Goal: Task Accomplishment & Management: Use online tool/utility

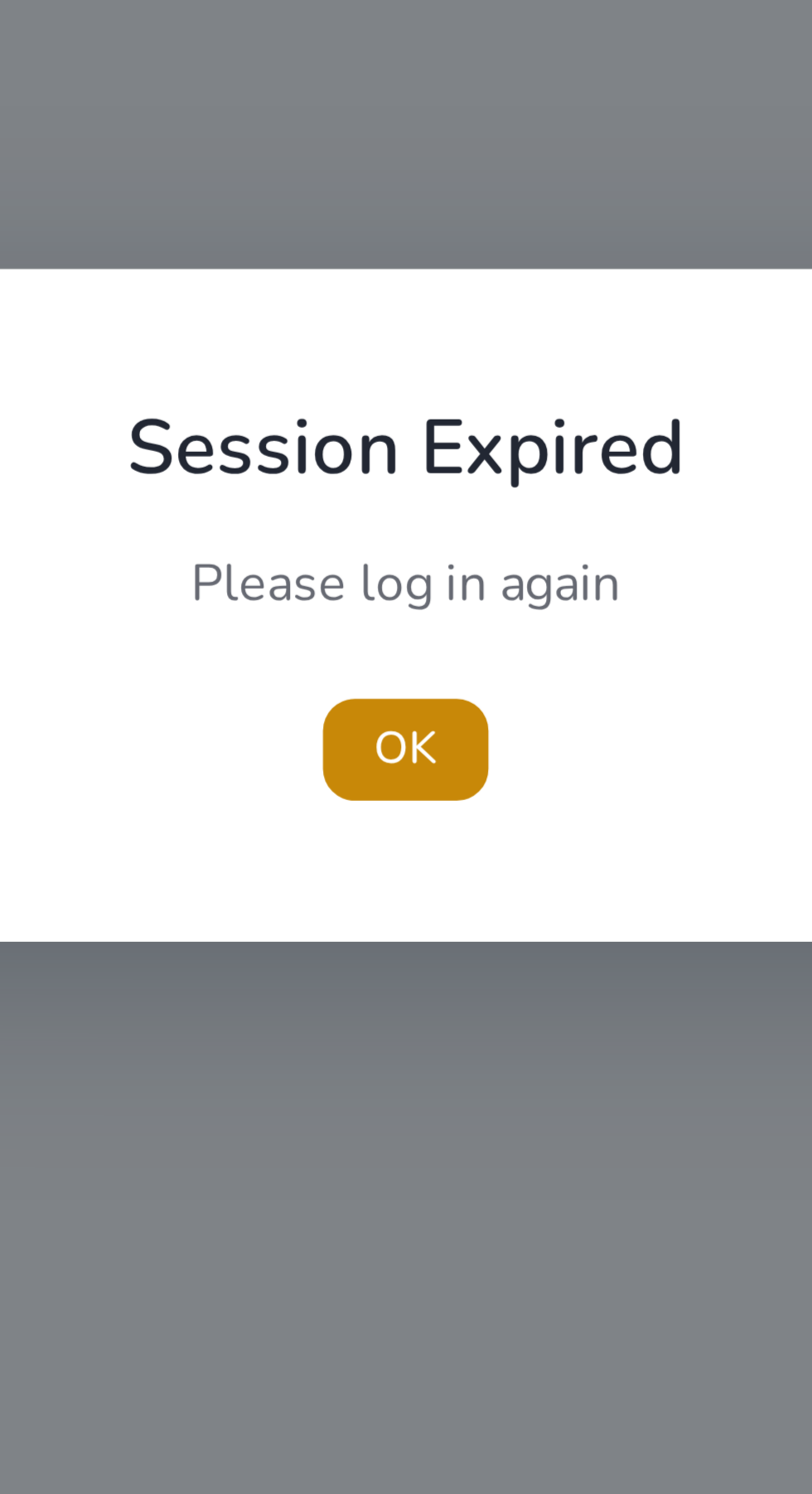
click at [409, 787] on span "OK" at bounding box center [406, 785] width 17 height 18
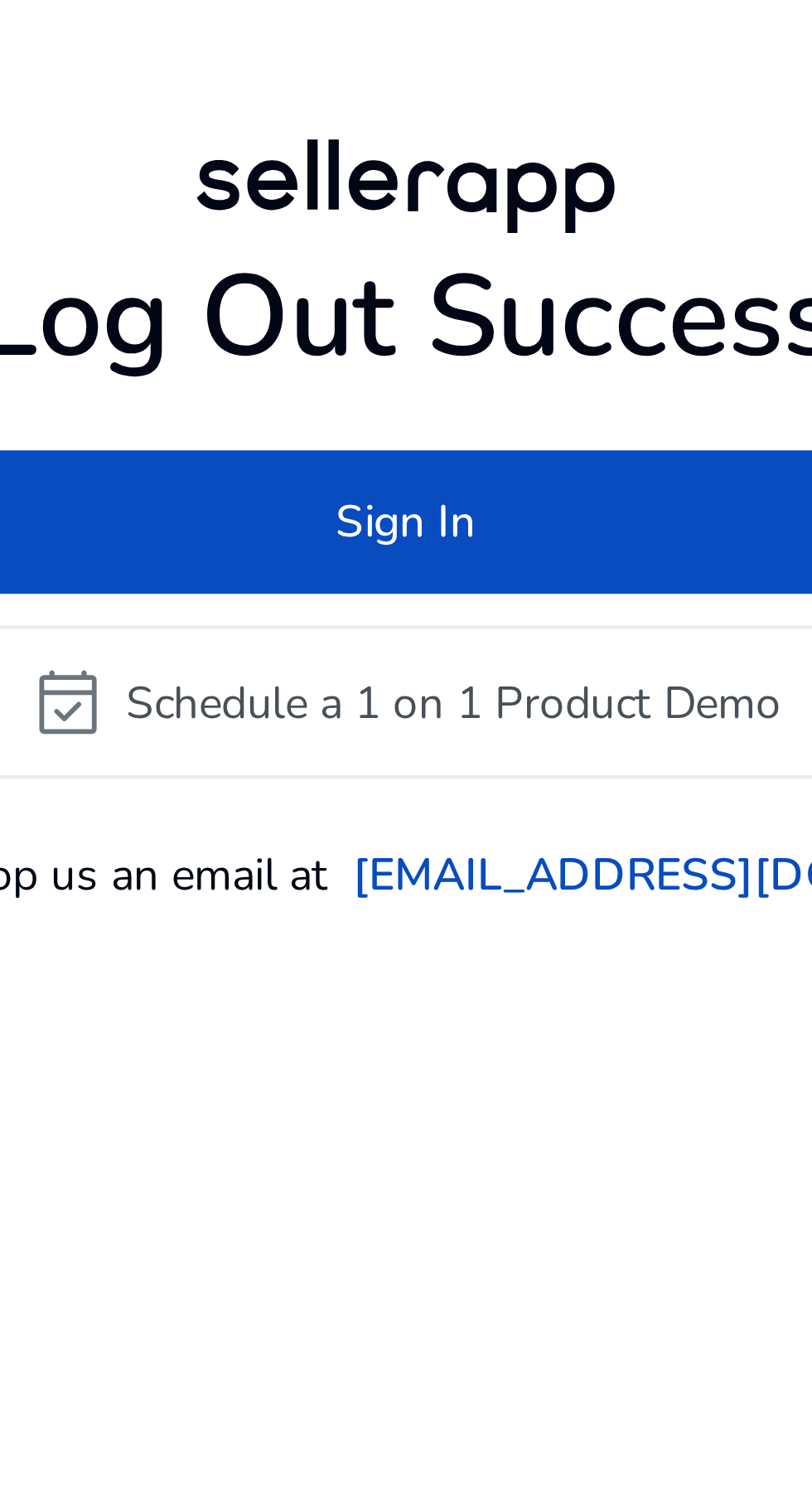
click at [454, 746] on span at bounding box center [406, 725] width 394 height 40
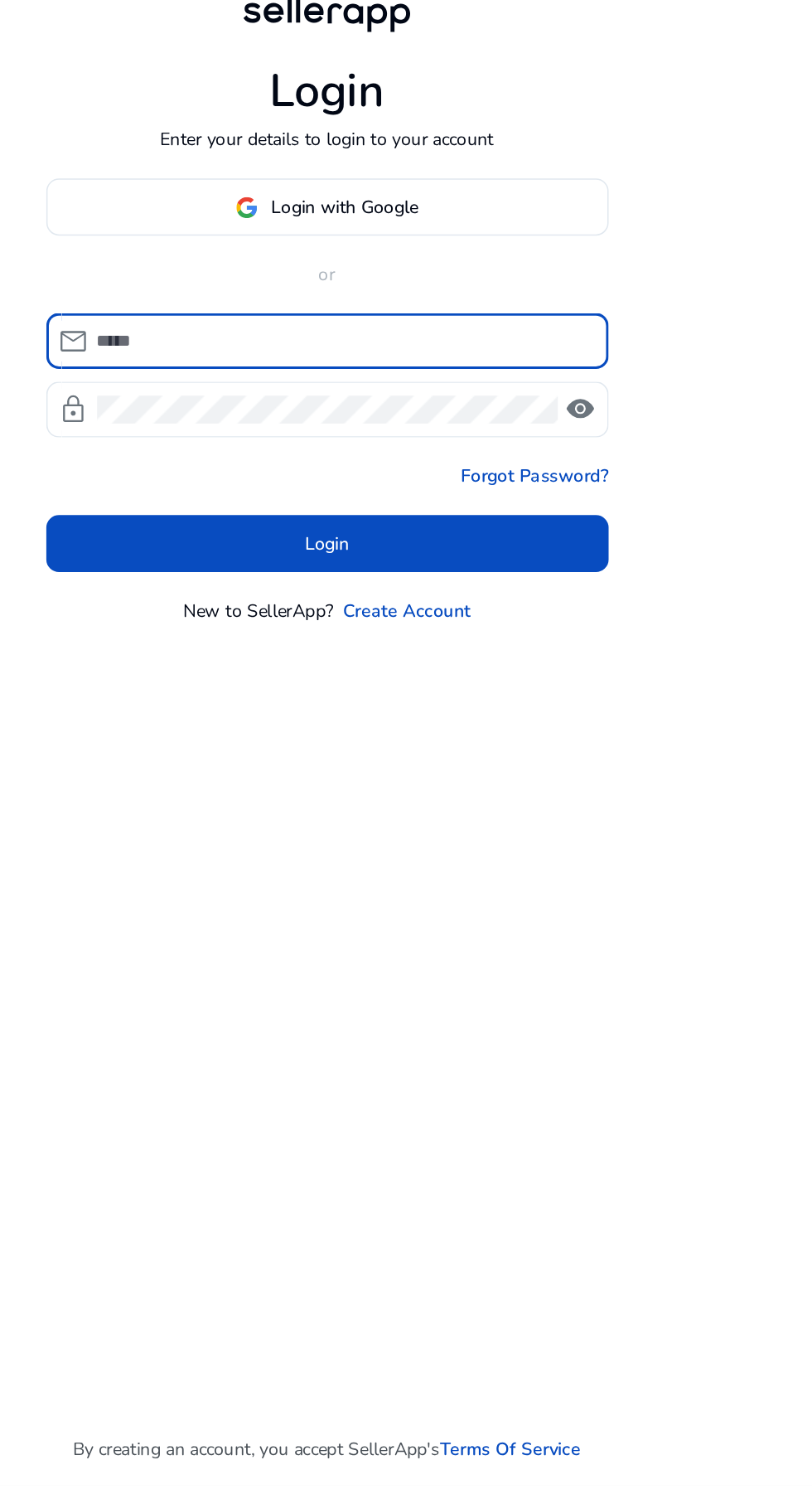
click at [409, 756] on input at bounding box center [417, 747] width 320 height 19
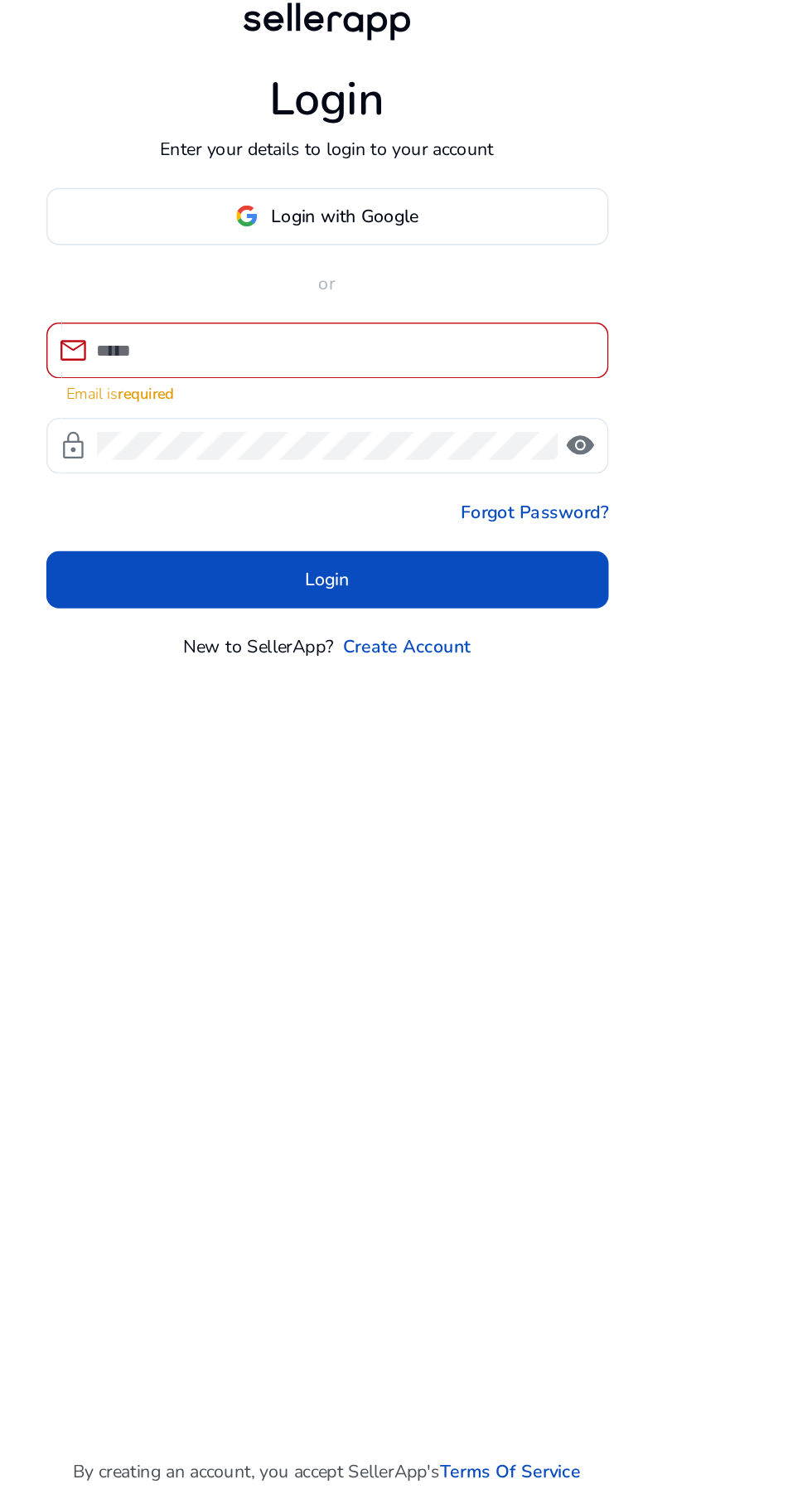
type input "**********"
click button "Login" at bounding box center [406, 888] width 367 height 37
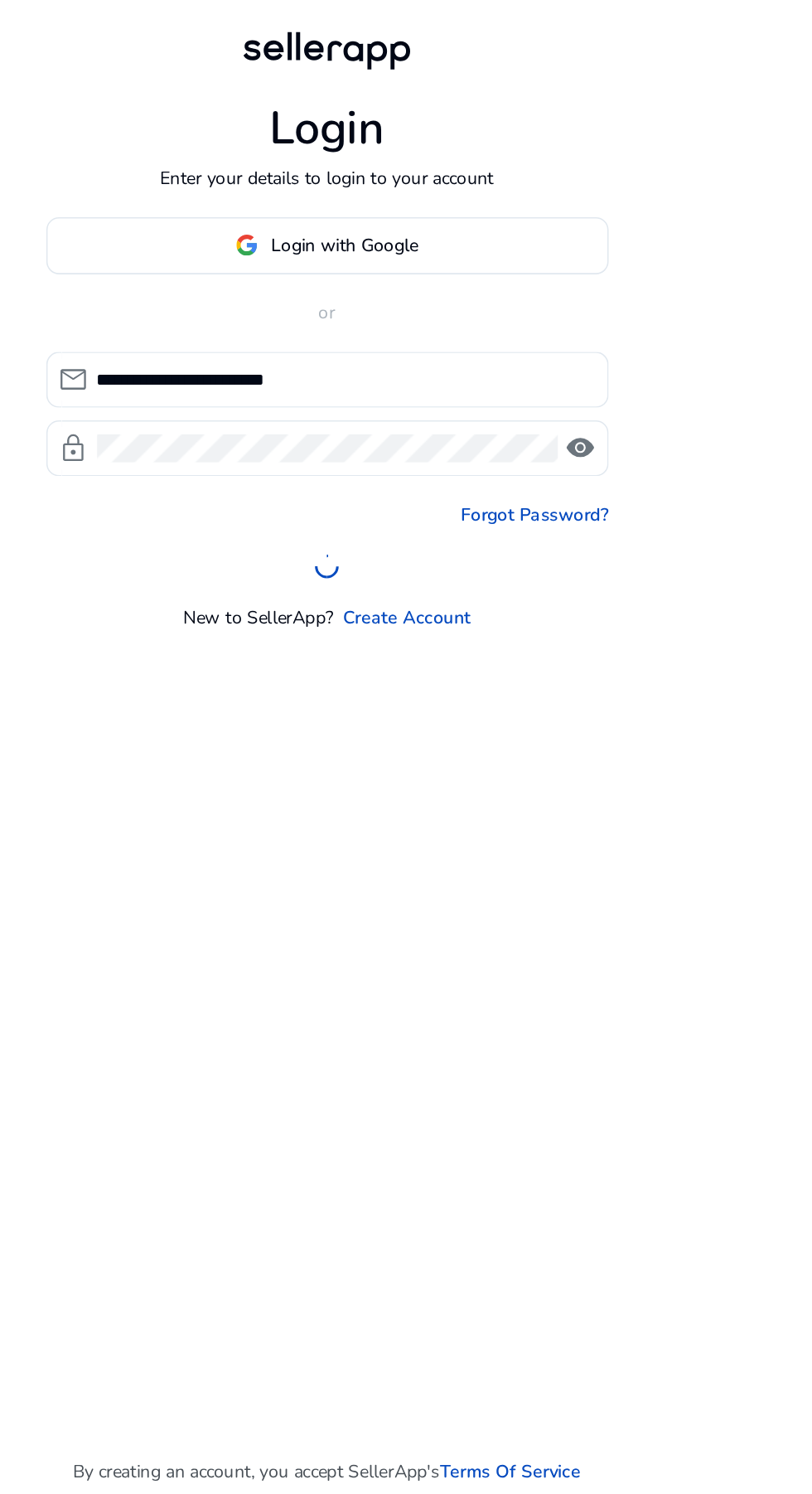
scroll to position [19, 0]
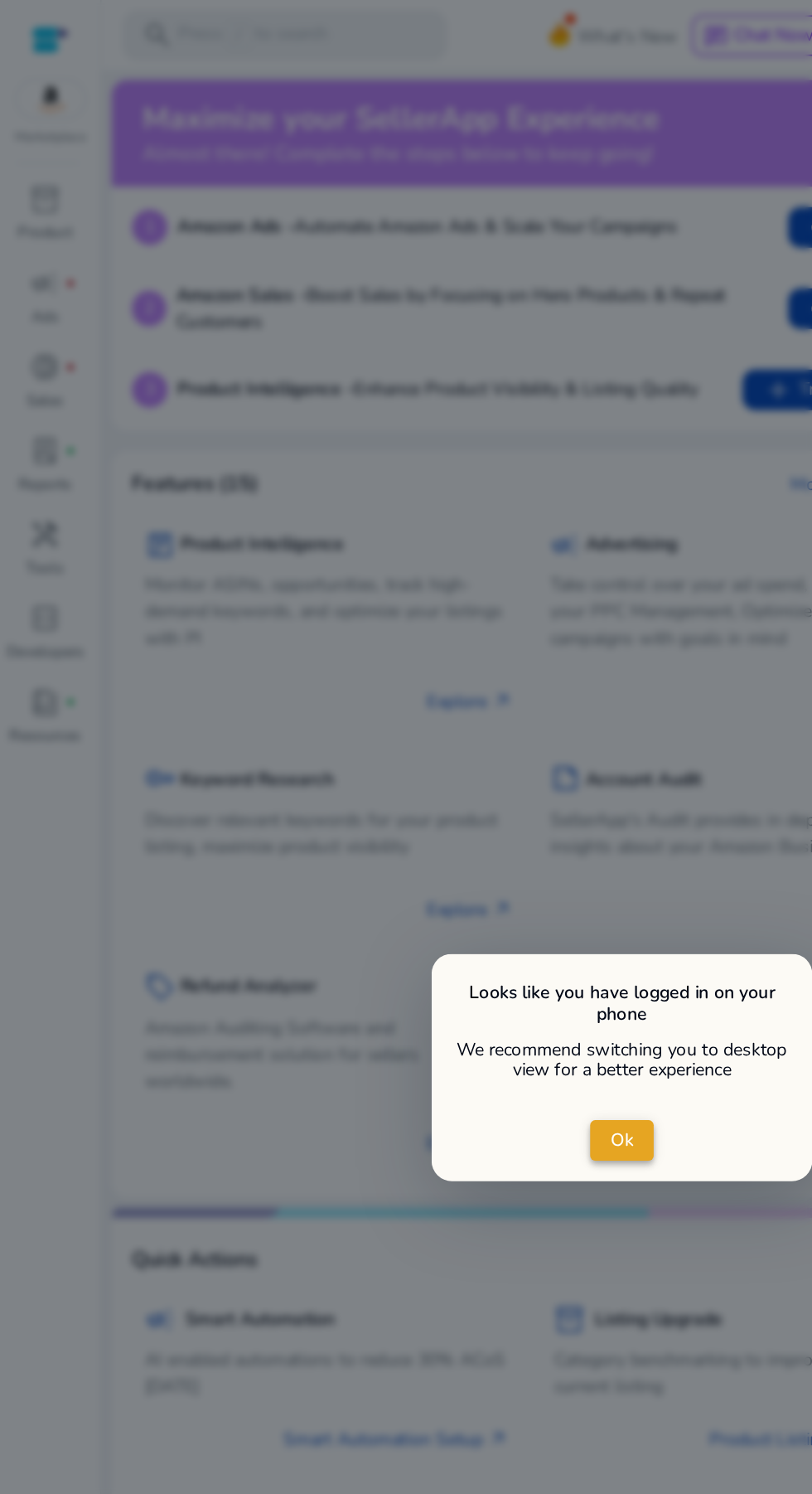
click at [402, 757] on span "close dialog" at bounding box center [406, 744] width 41 height 40
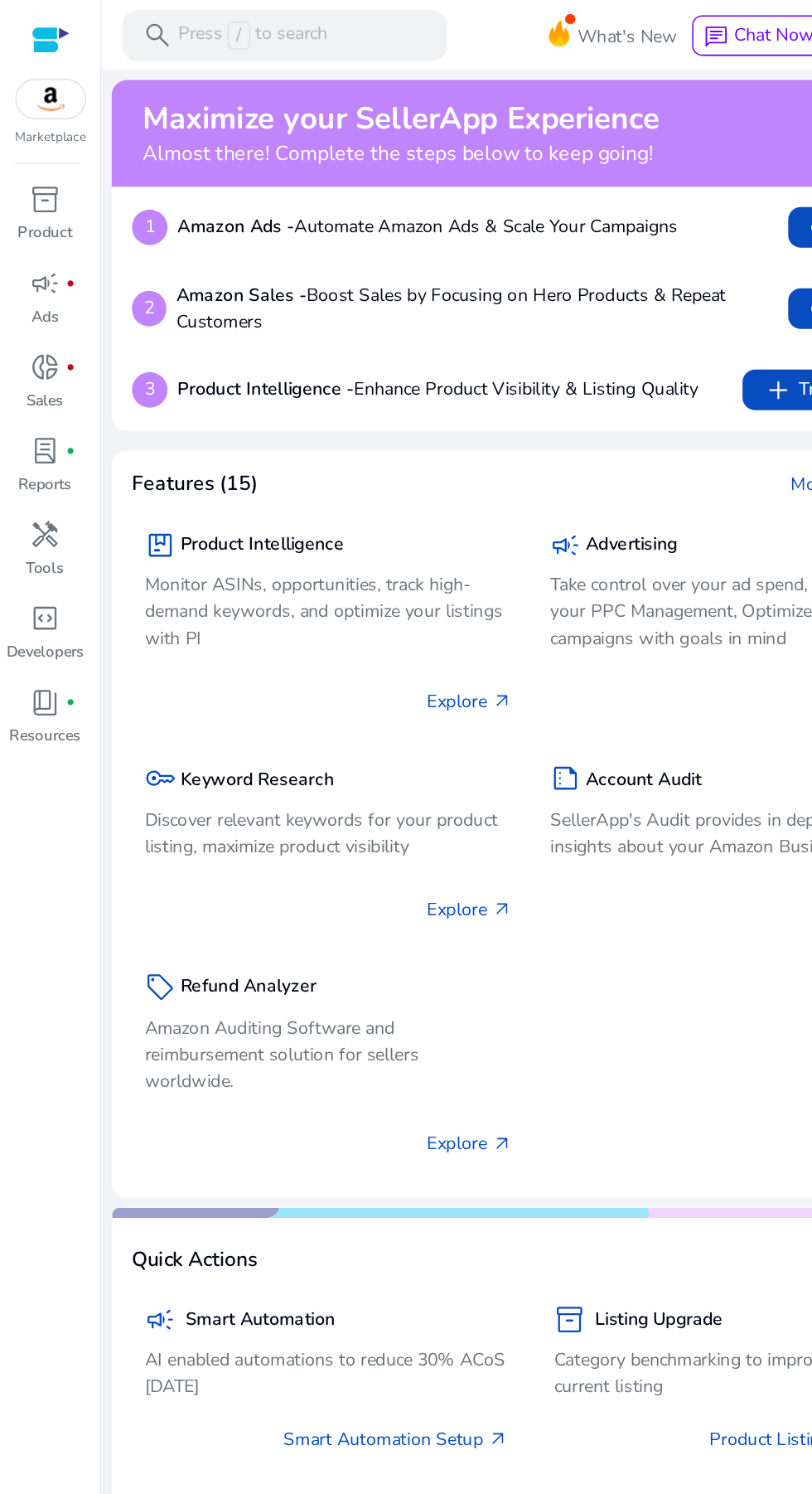
click at [224, 527] on p "Discover relevant keywords for your product listing, maximize product visibility" at bounding box center [214, 543] width 240 height 35
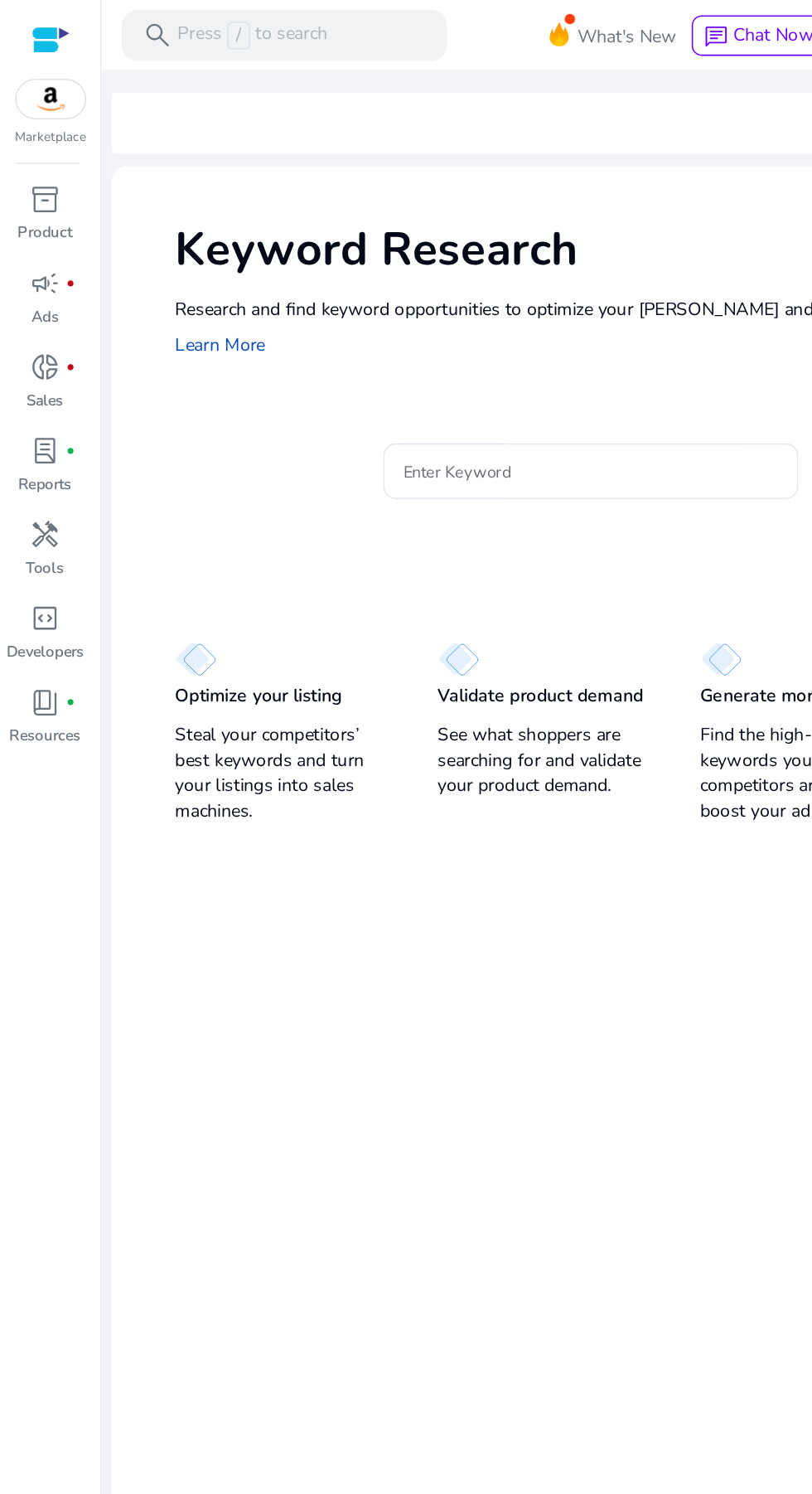
click at [382, 314] on input "Enter Keyword" at bounding box center [386, 308] width 245 height 19
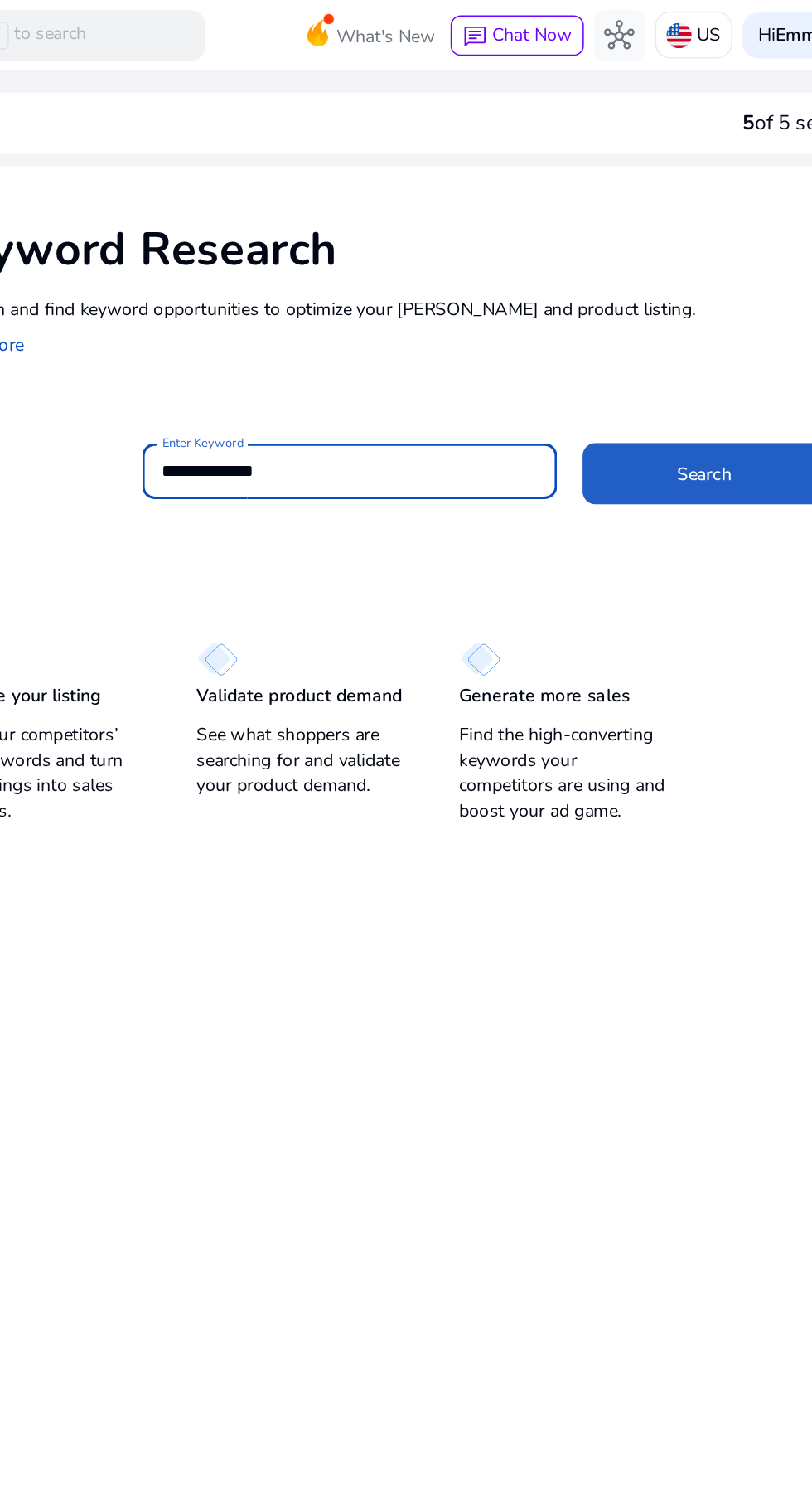
type input "**********"
click at [614, 321] on span at bounding box center [617, 309] width 159 height 40
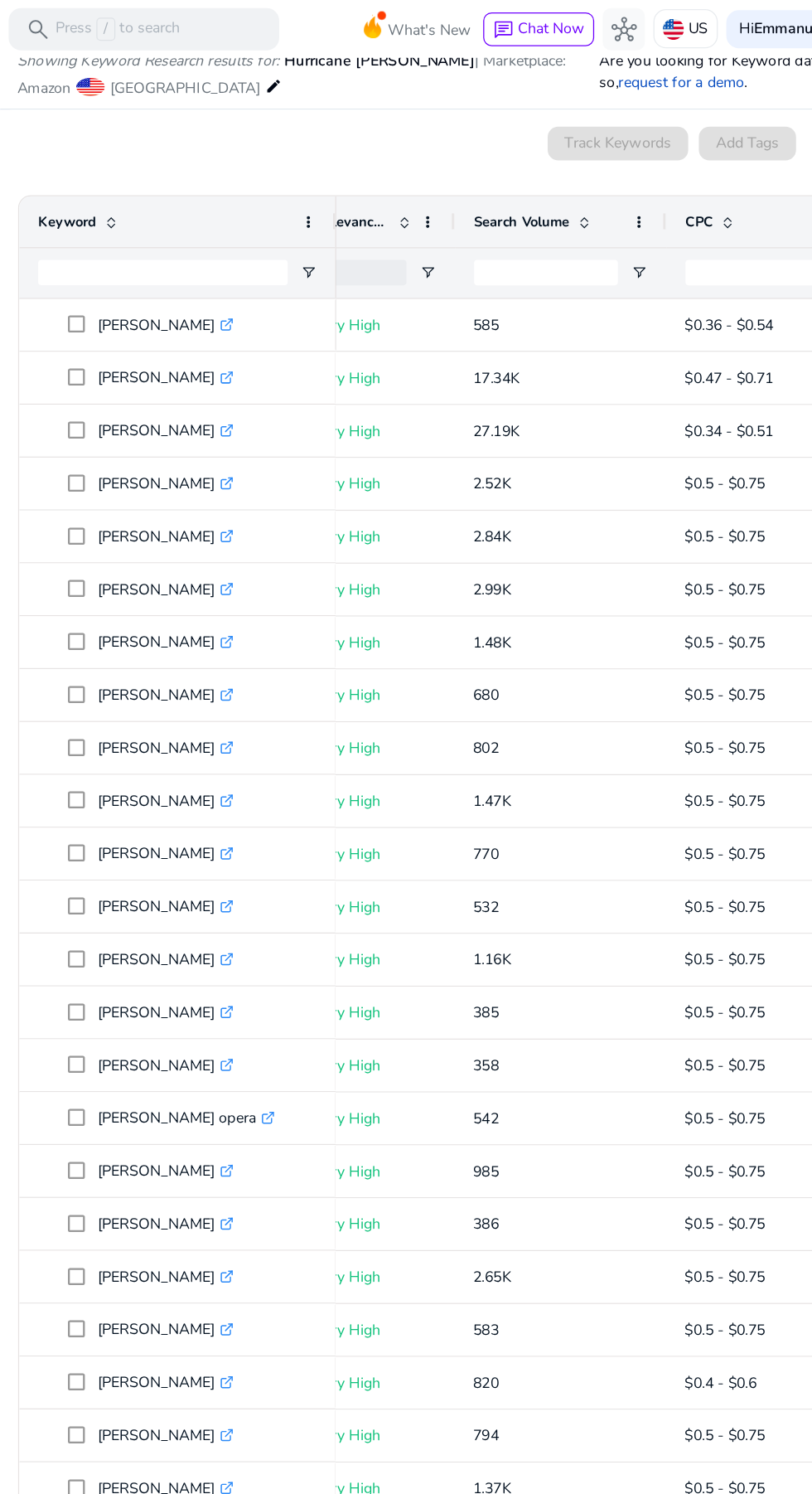
scroll to position [0, 521]
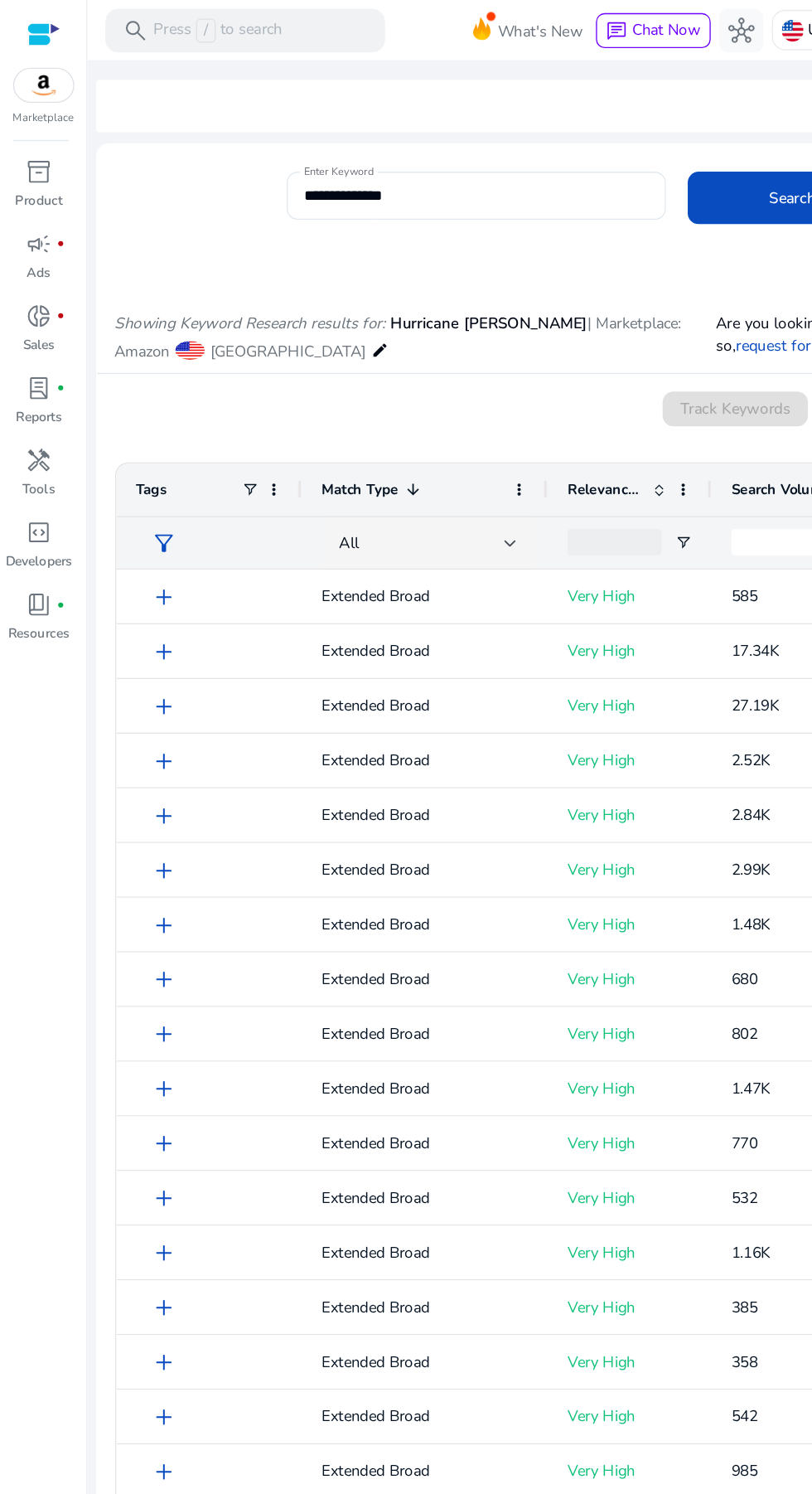
click at [227, 372] on div at bounding box center [228, 371] width 7 height 40
click at [228, 374] on div at bounding box center [228, 371] width 7 height 40
click at [212, 399] on div "filter_alt" at bounding box center [159, 412] width 111 height 39
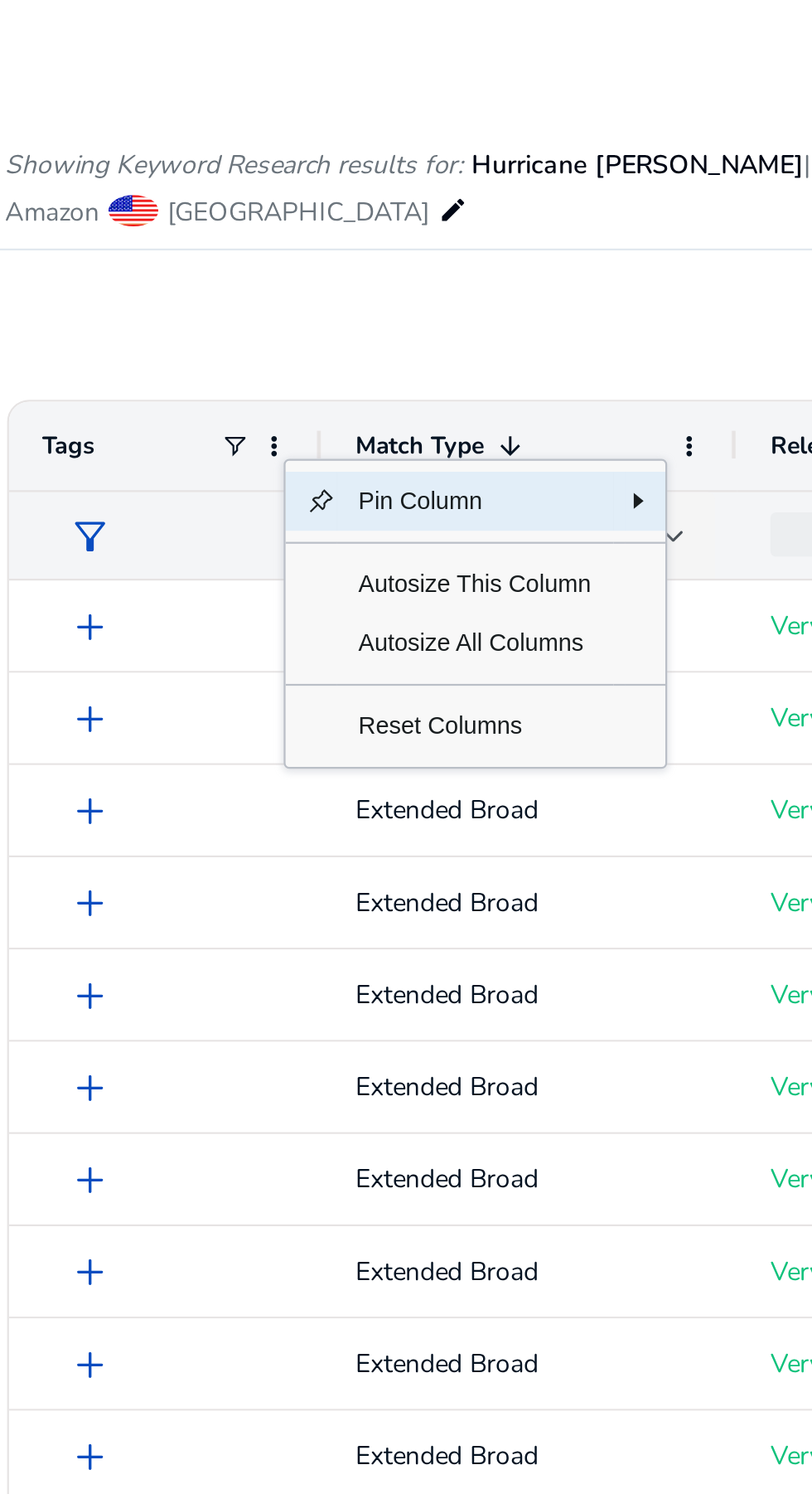
click at [328, 505] on span "Reset Columns" at bounding box center [297, 497] width 124 height 26
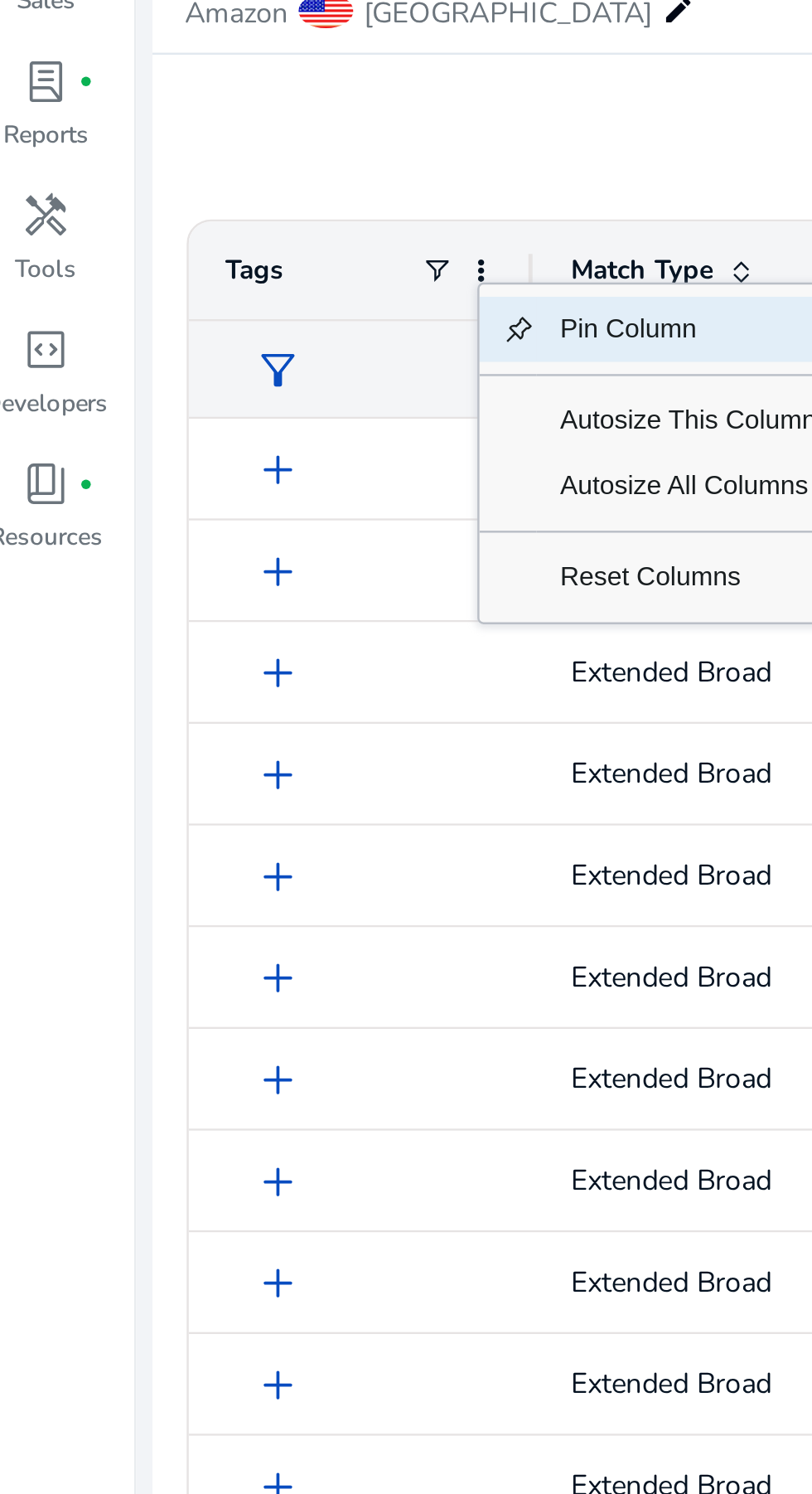
click at [270, 511] on div "Pin Column Autosize This Column Autosize All Columns Reset Columns" at bounding box center [292, 445] width 170 height 138
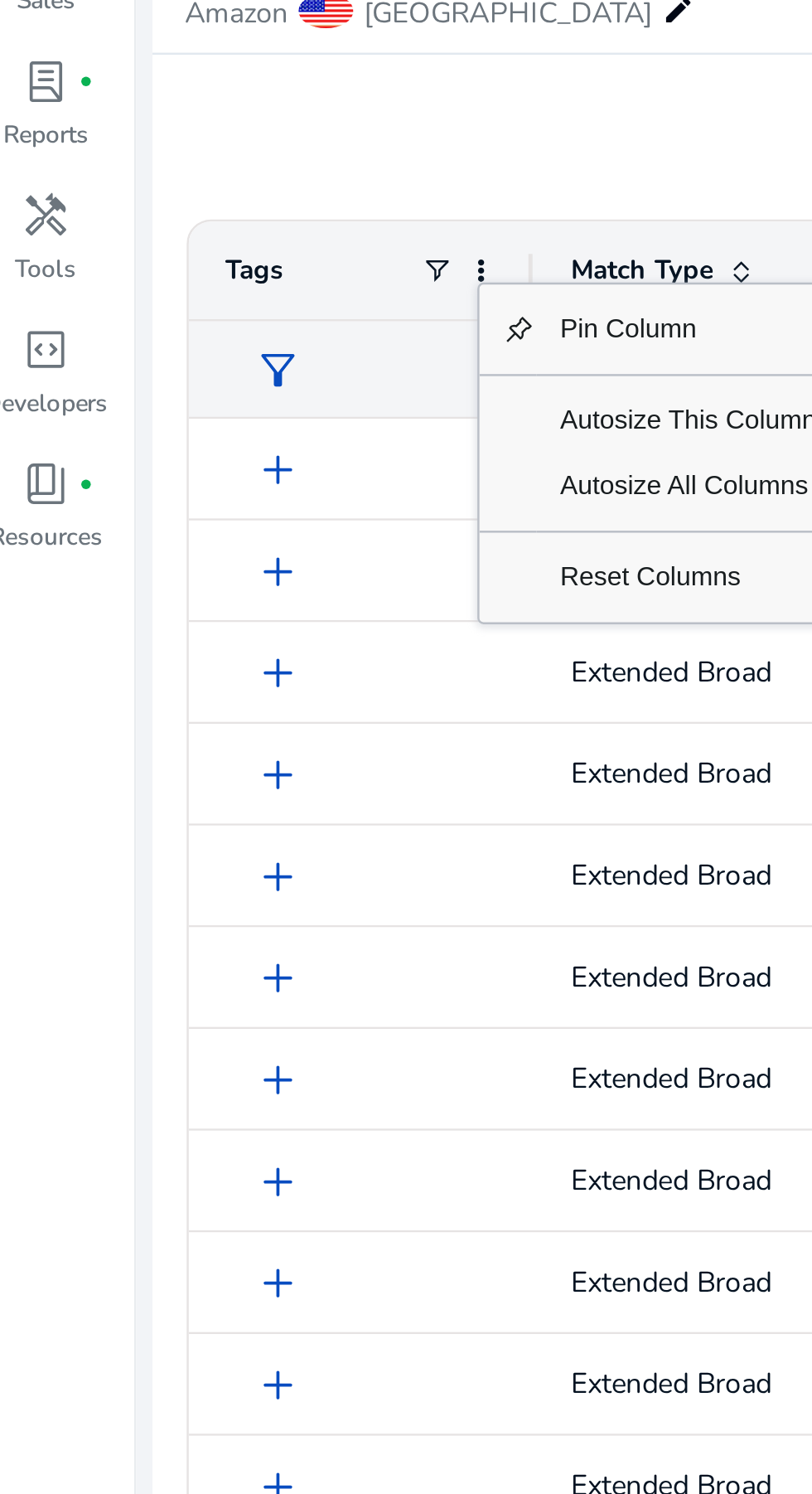
click at [271, 504] on span "Reset Columns" at bounding box center [291, 496] width 124 height 26
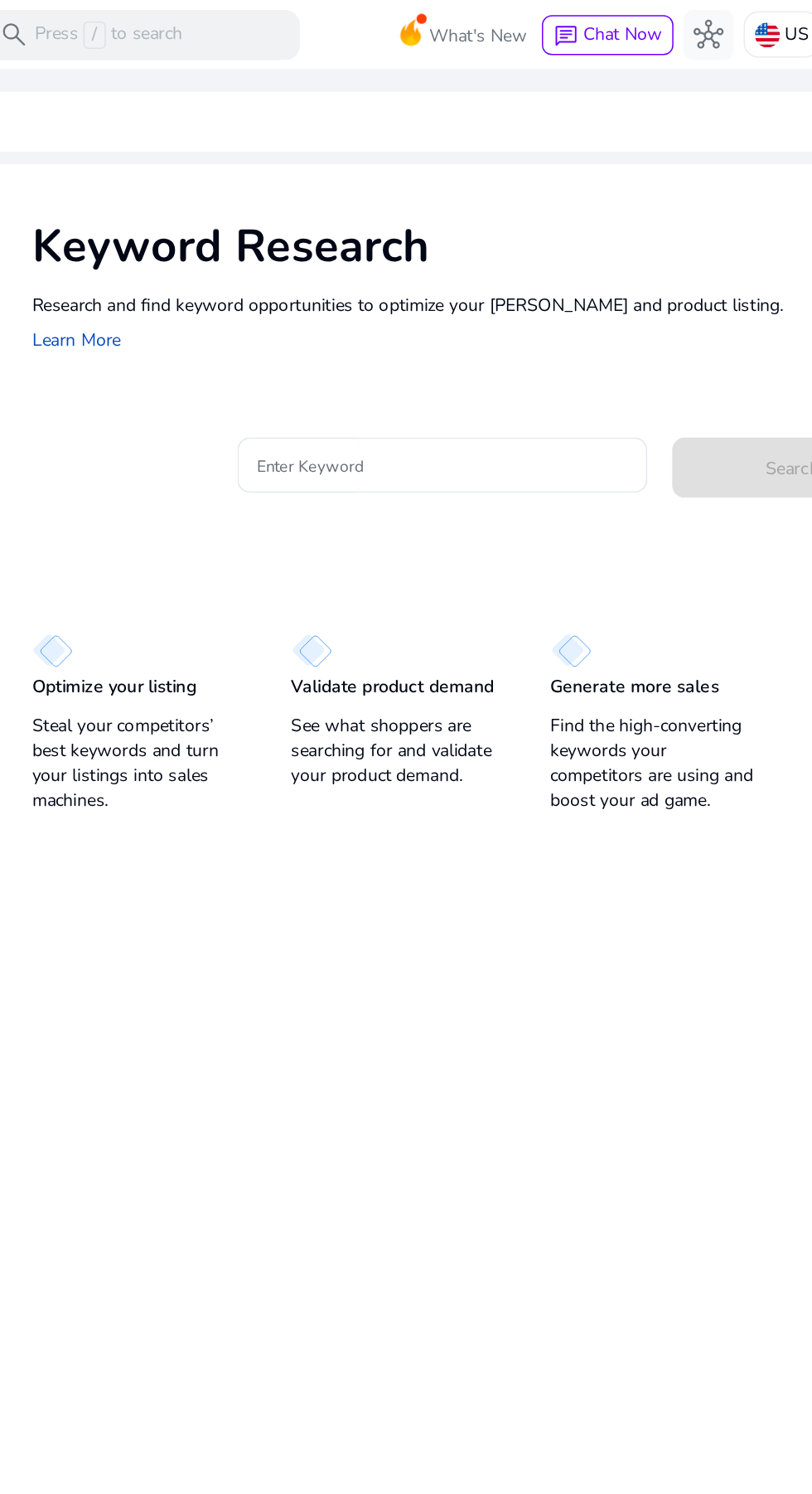
click at [272, 313] on input "Enter Keyword" at bounding box center [386, 308] width 245 height 19
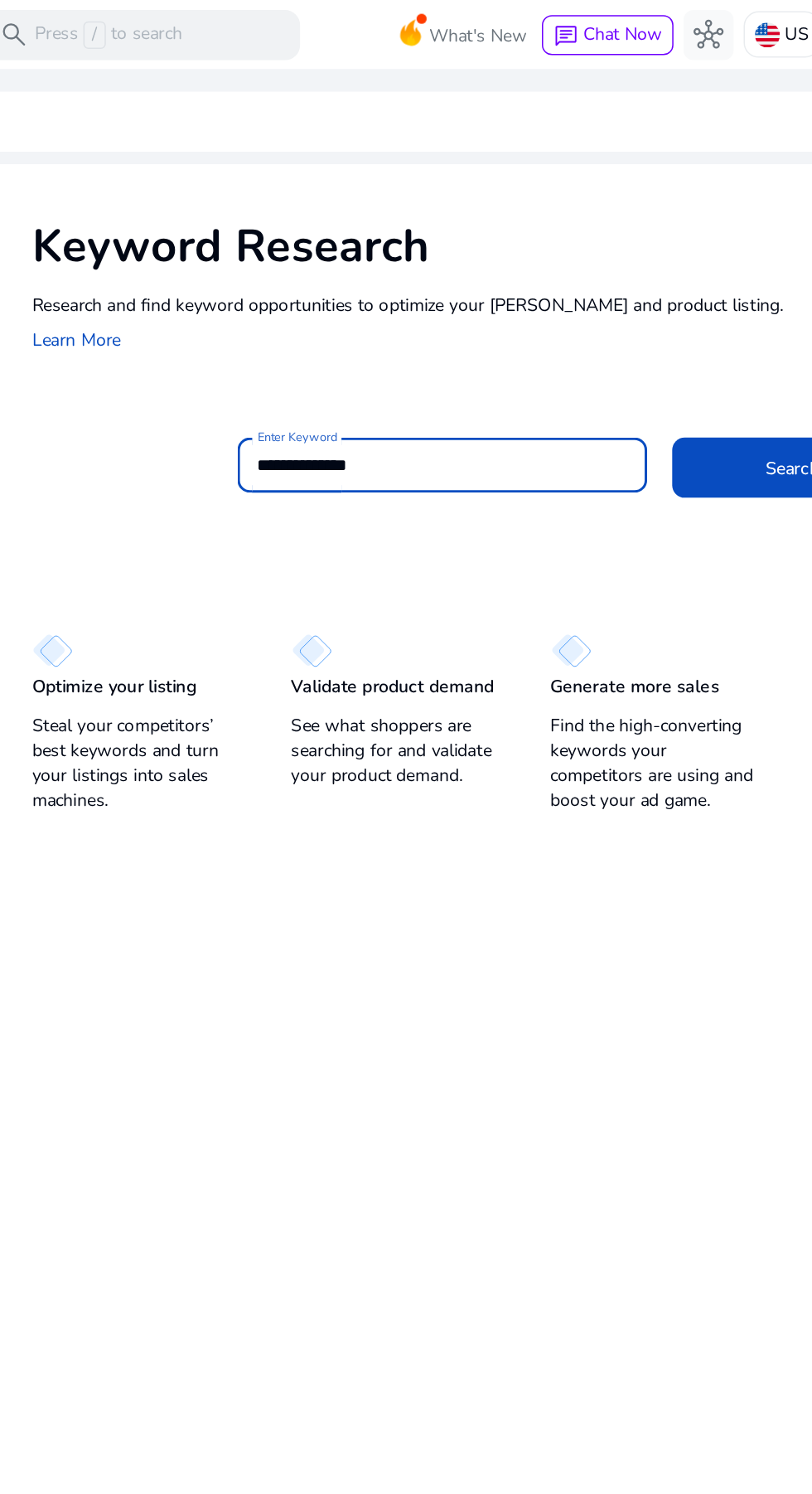
type input "**********"
click at [600, 305] on span "Search" at bounding box center [617, 310] width 35 height 18
